Goal: Transaction & Acquisition: Purchase product/service

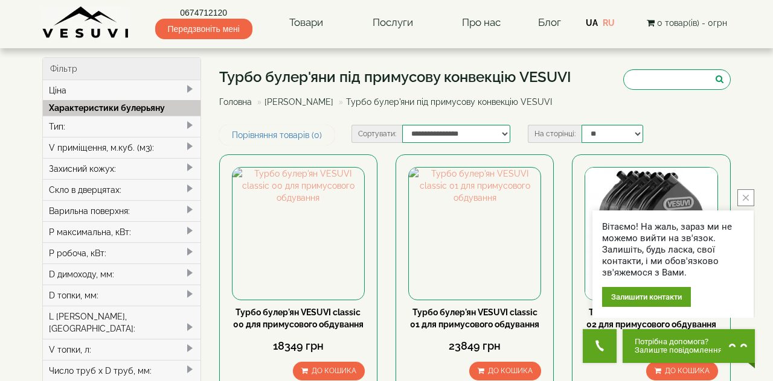
click at [307, 106] on link "[PERSON_NAME]" at bounding box center [298, 102] width 69 height 10
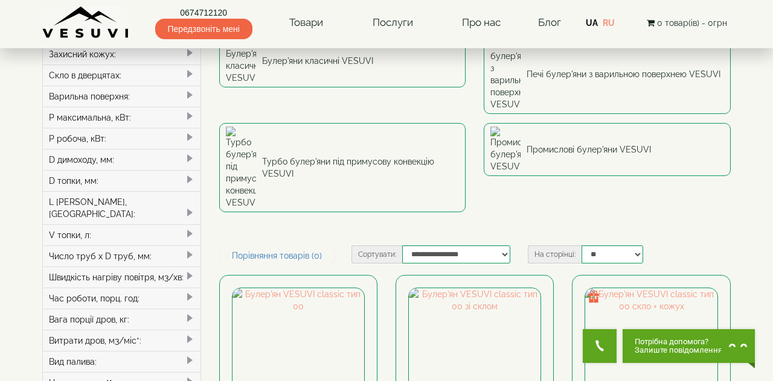
scroll to position [115, 0]
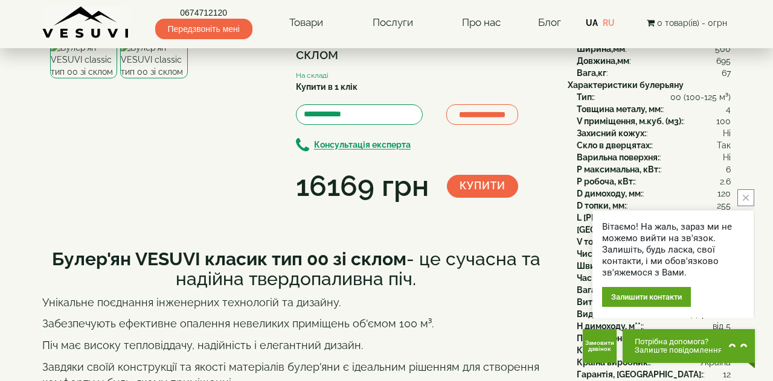
scroll to position [67, 0]
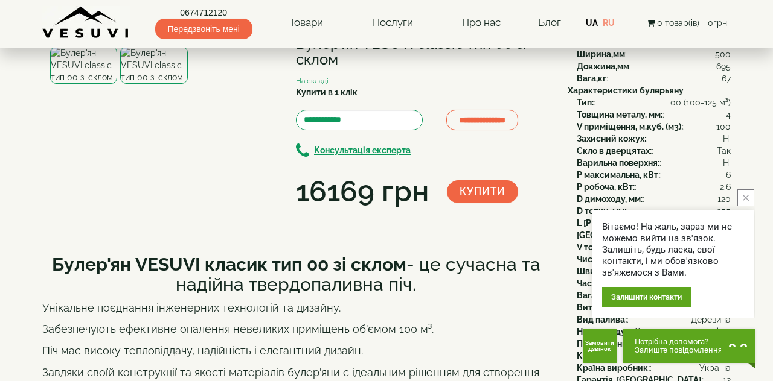
click at [745, 201] on icon "close button" at bounding box center [745, 198] width 6 height 6
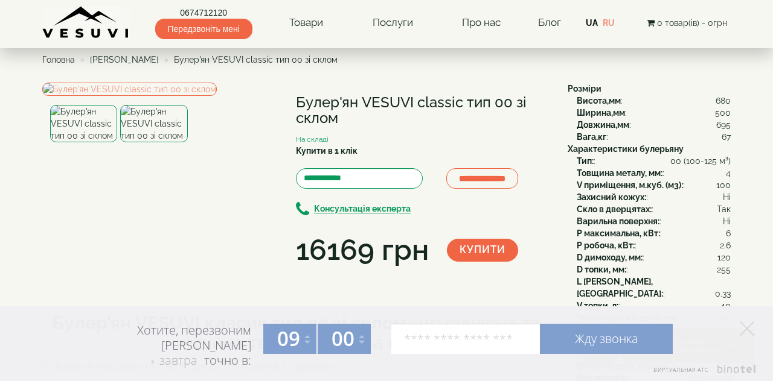
scroll to position [0, 0]
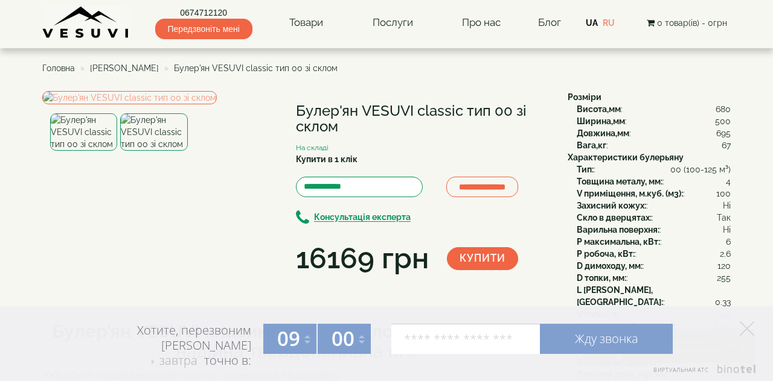
click at [451, 72] on ul "Головна Булер'яни VESUVI Булер'ян VESUVI classic тип 00 зі склом" at bounding box center [386, 68] width 688 height 22
click at [157, 368] on div "Хотите, перезвоним Вам завтра завтра в пятницу в понедельник точно в: 09 09 10 …" at bounding box center [387, 344] width 592 height 75
click at [153, 151] on img at bounding box center [153, 131] width 67 height 37
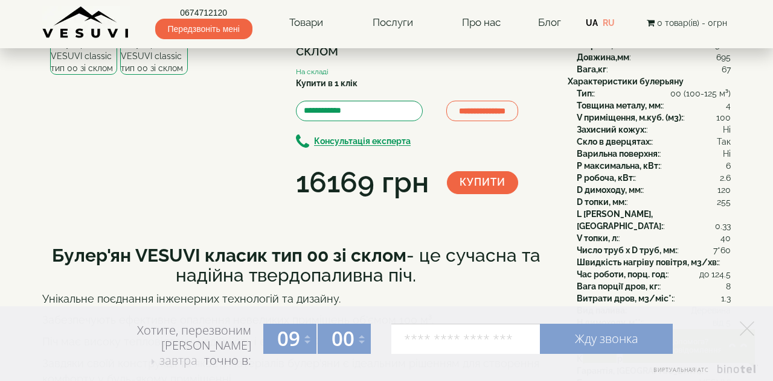
scroll to position [75, 0]
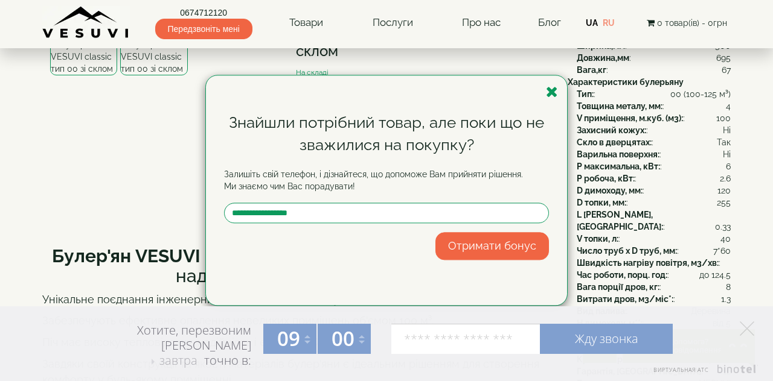
click at [557, 100] on icon "button" at bounding box center [552, 92] width 12 height 15
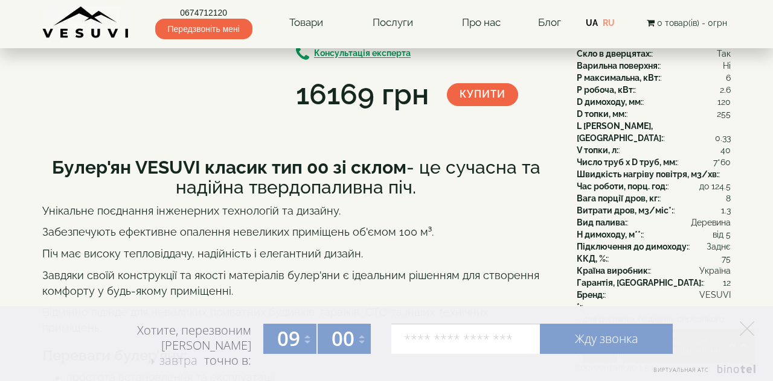
scroll to position [17, 0]
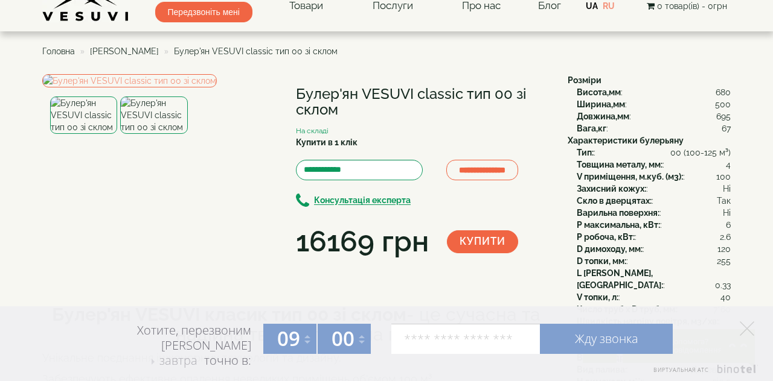
click at [535, 254] on div "16169 грн Купити" at bounding box center [423, 242] width 254 height 41
click at [132, 88] on img at bounding box center [129, 80] width 174 height 13
